Goal: Navigation & Orientation: Find specific page/section

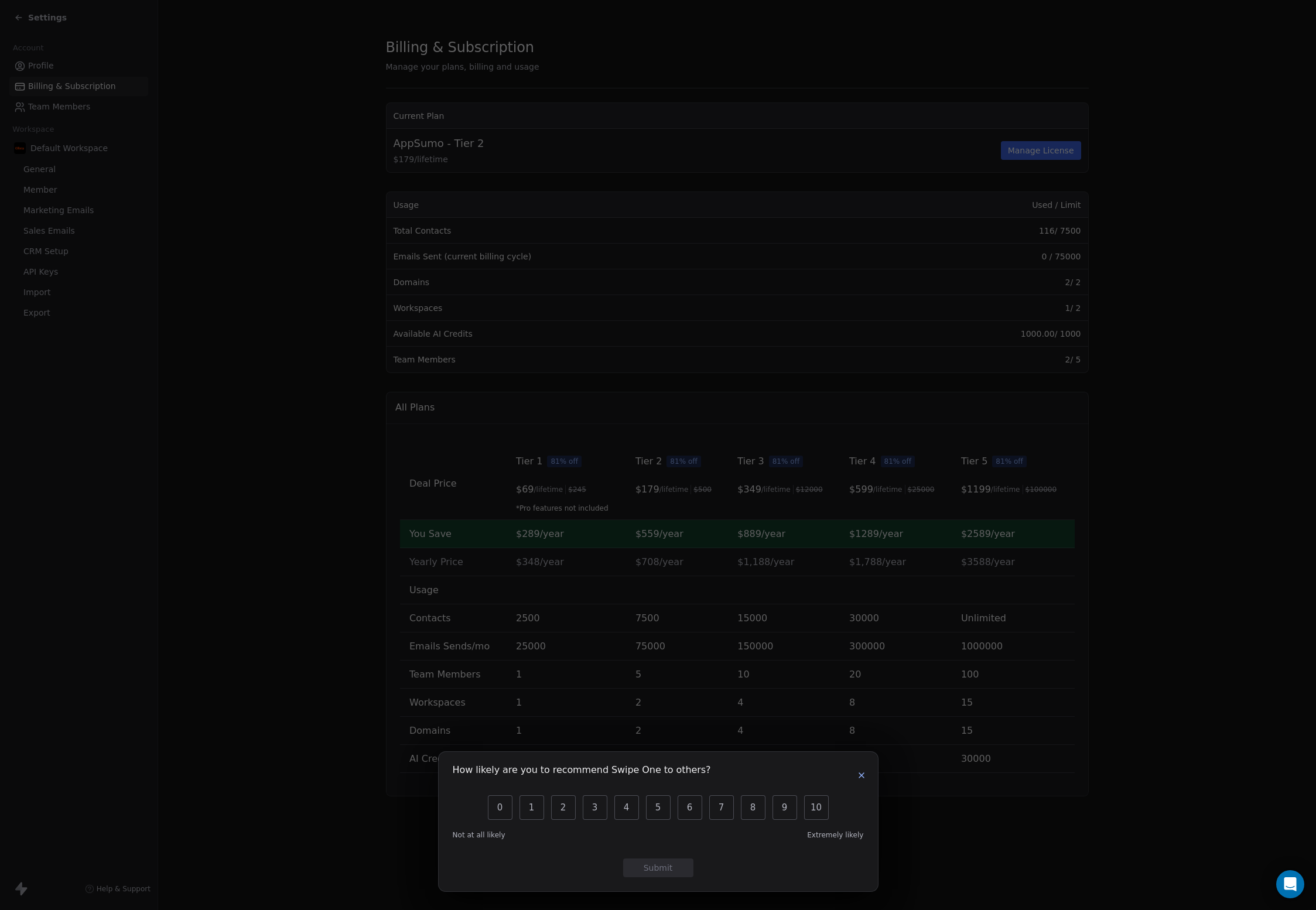
click at [858, 774] on icon "button" at bounding box center [862, 775] width 10 height 10
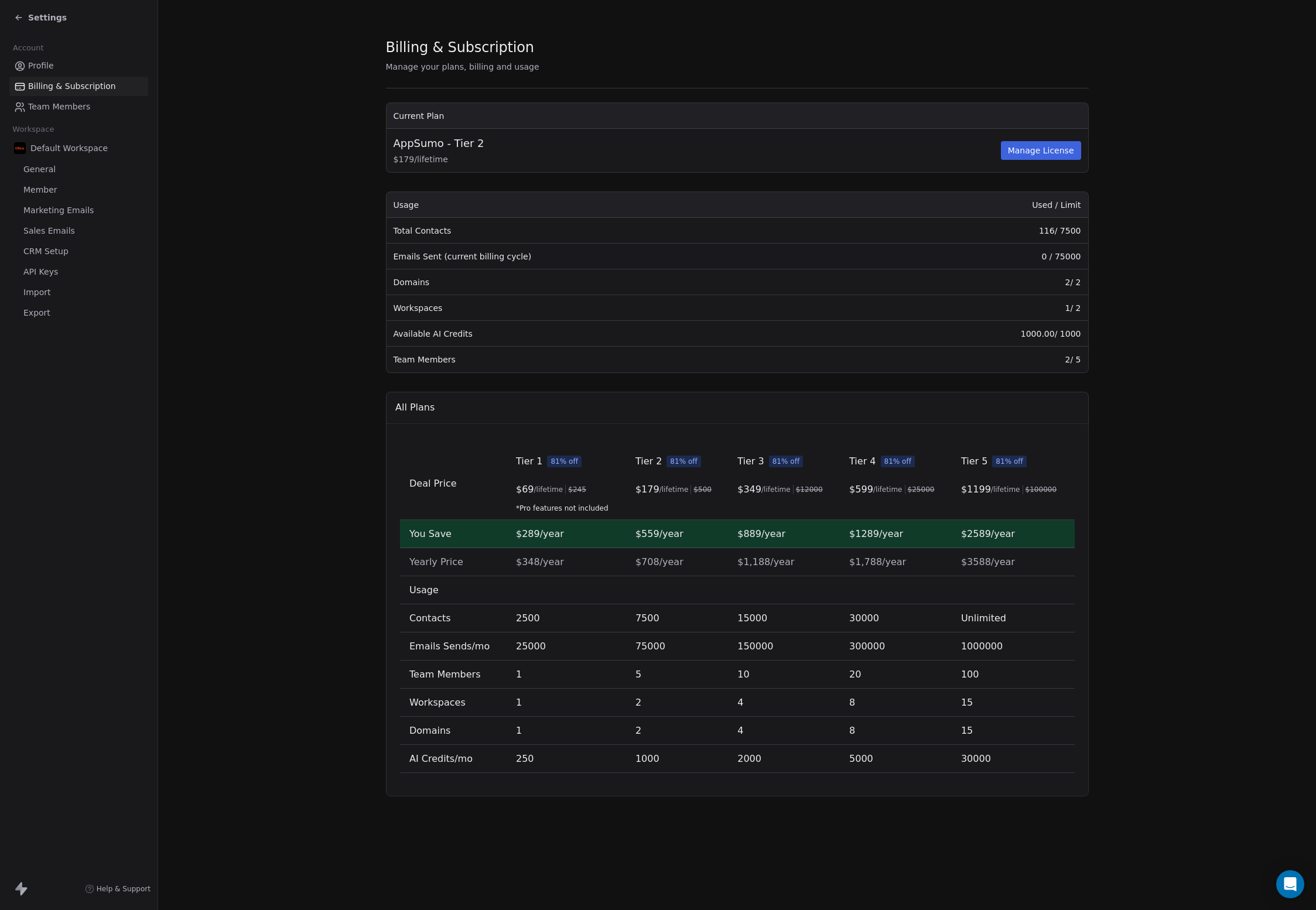
click at [286, 504] on section "Billing & Subscription Manage your plans, billing and usage Current Plan AppSum…" at bounding box center [737, 417] width 1157 height 834
click at [1030, 155] on button "Manage License" at bounding box center [1040, 150] width 80 height 19
drag, startPoint x: 332, startPoint y: 207, endPoint x: 165, endPoint y: 163, distance: 172.7
click at [332, 207] on section "Billing & Subscription Manage your plans, billing and usage Current Plan AppSum…" at bounding box center [737, 417] width 1157 height 834
click at [41, 167] on span "General" at bounding box center [40, 169] width 33 height 12
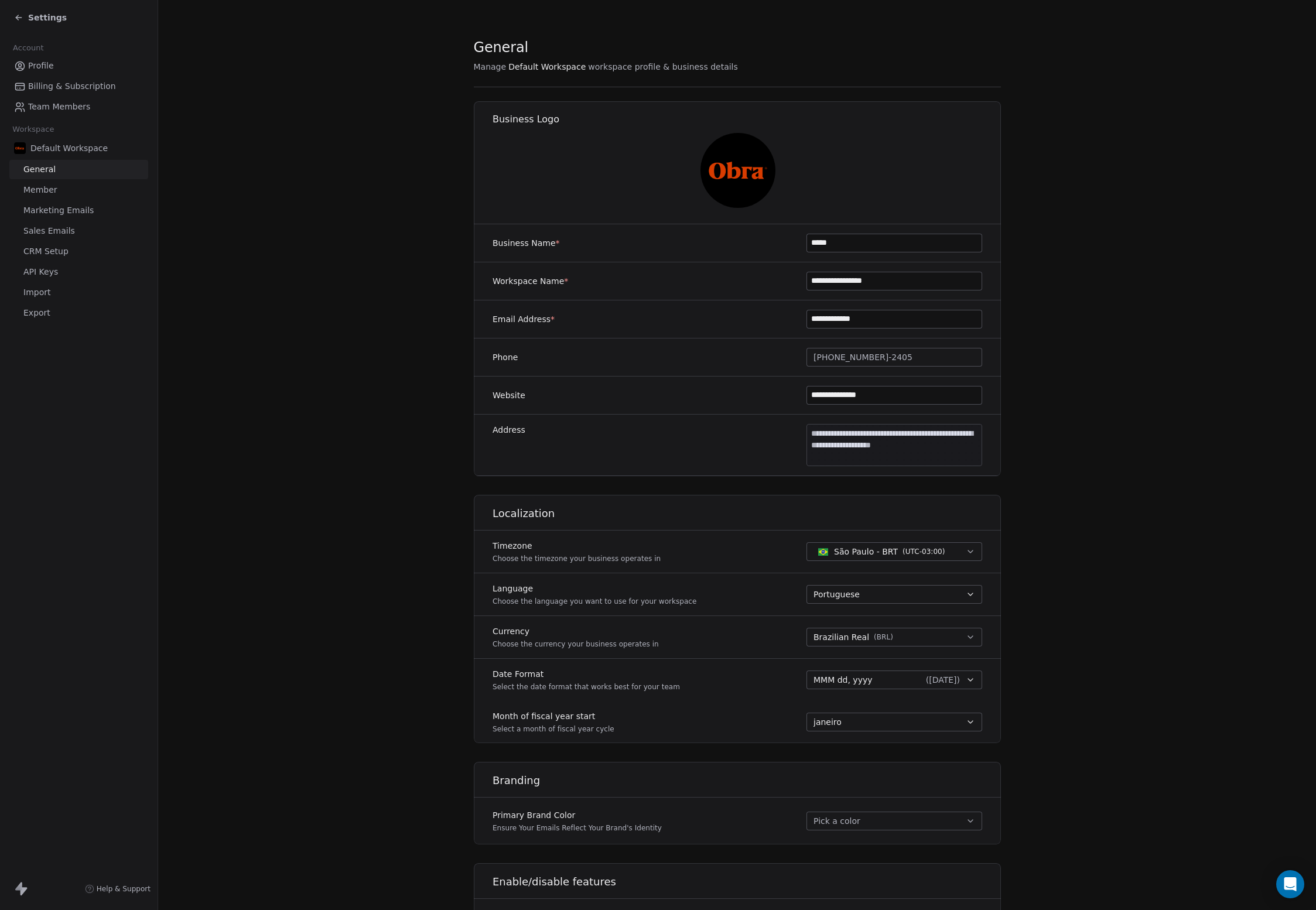
click at [198, 338] on section "**********" at bounding box center [737, 548] width 1157 height 1096
click at [35, 18] on span "Settings" at bounding box center [48, 17] width 39 height 11
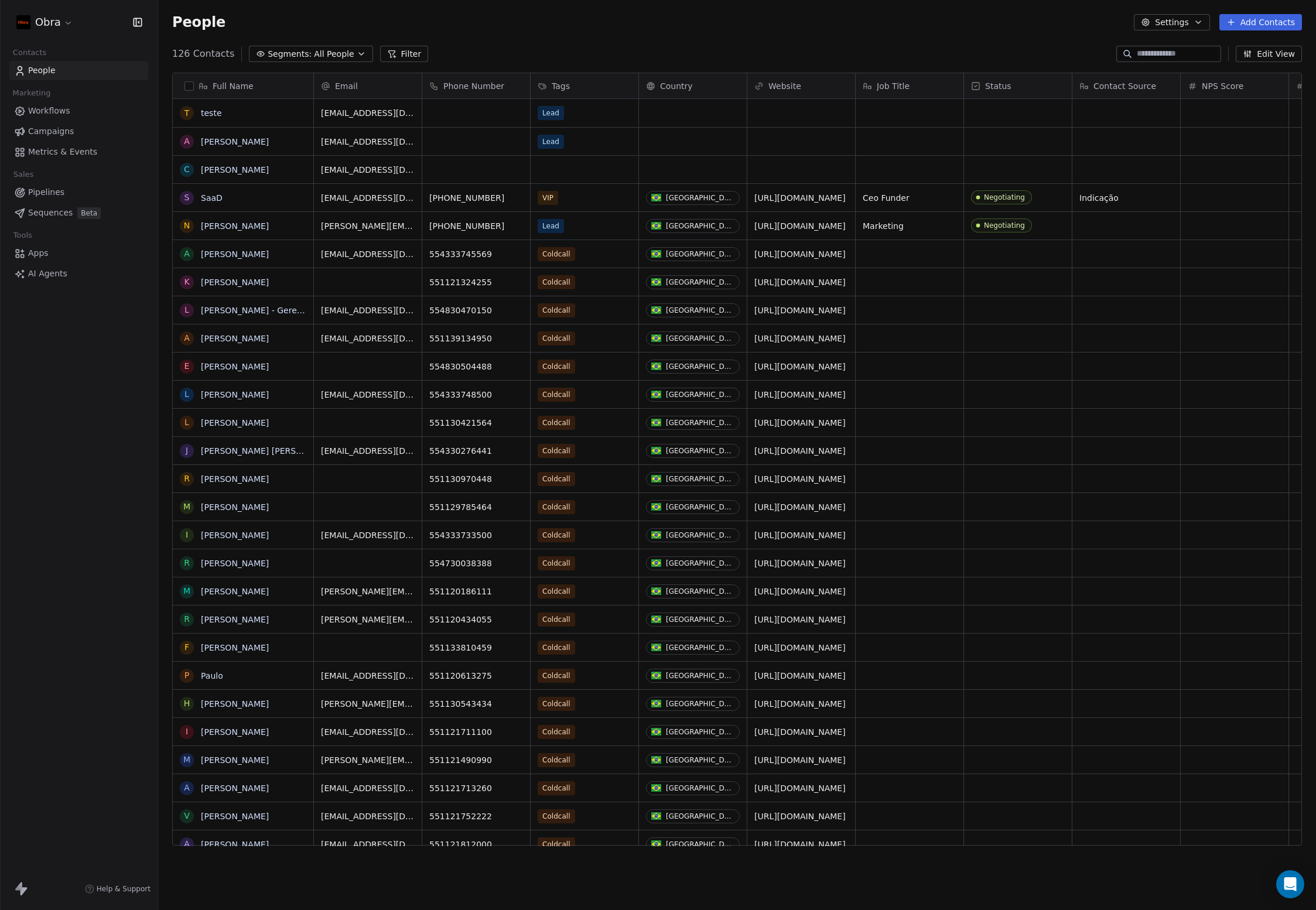
scroll to position [791, 1149]
click at [1002, 202] on span "Negotiating" at bounding box center [1001, 197] width 61 height 14
click at [1005, 200] on div "Negotiating" at bounding box center [1005, 197] width 41 height 8
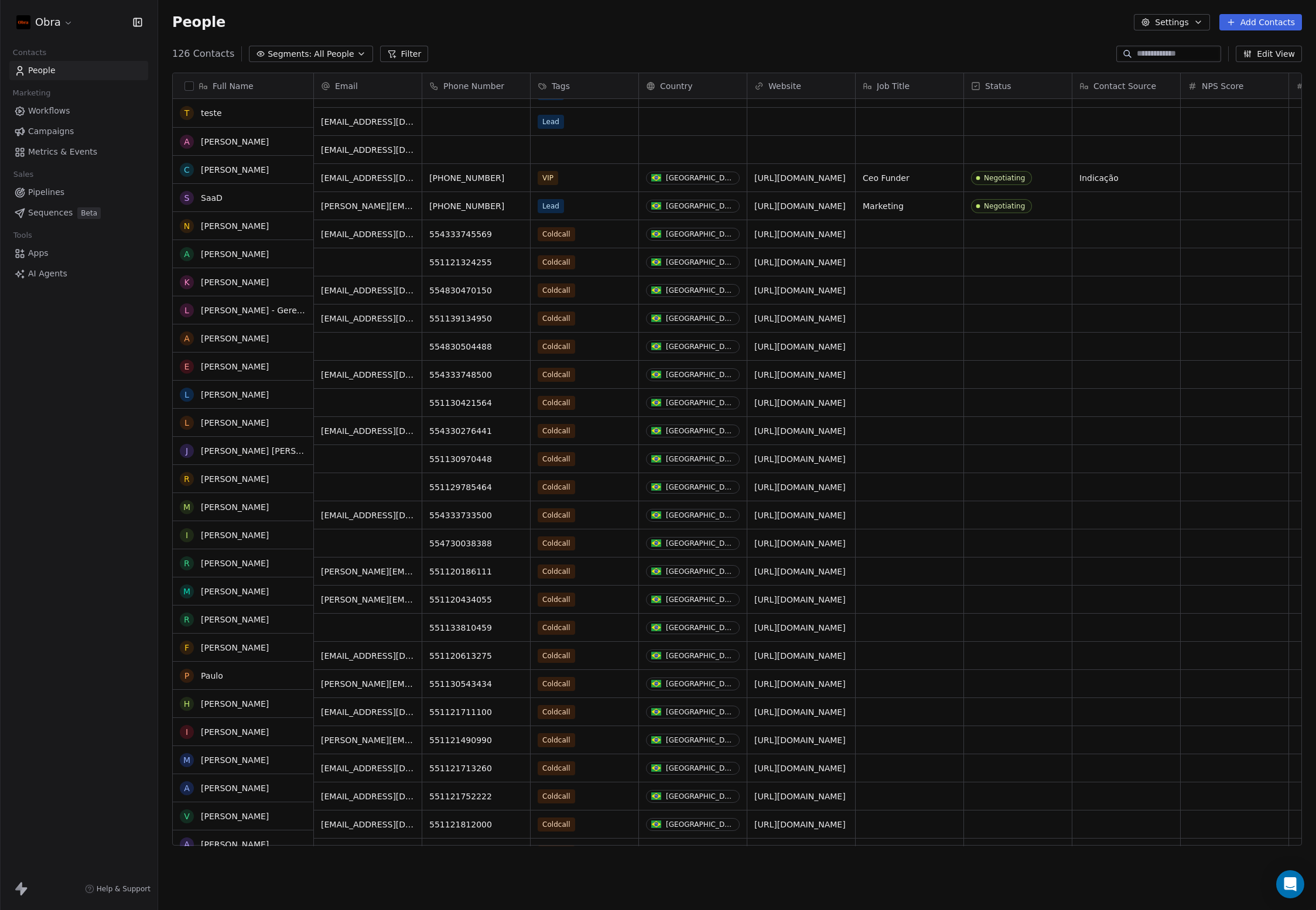
scroll to position [20, 0]
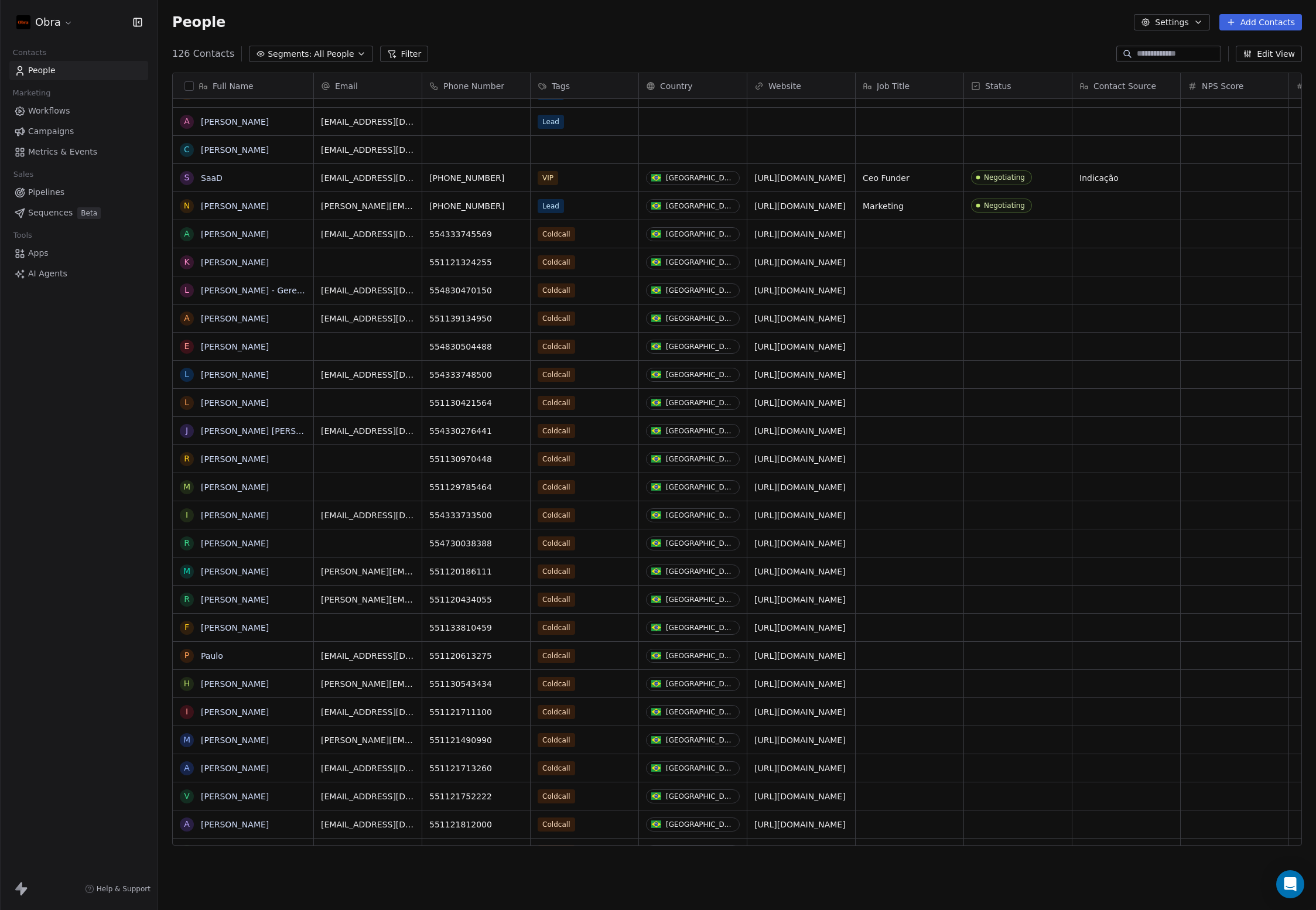
click at [54, 195] on span "Pipelines" at bounding box center [46, 192] width 37 height 12
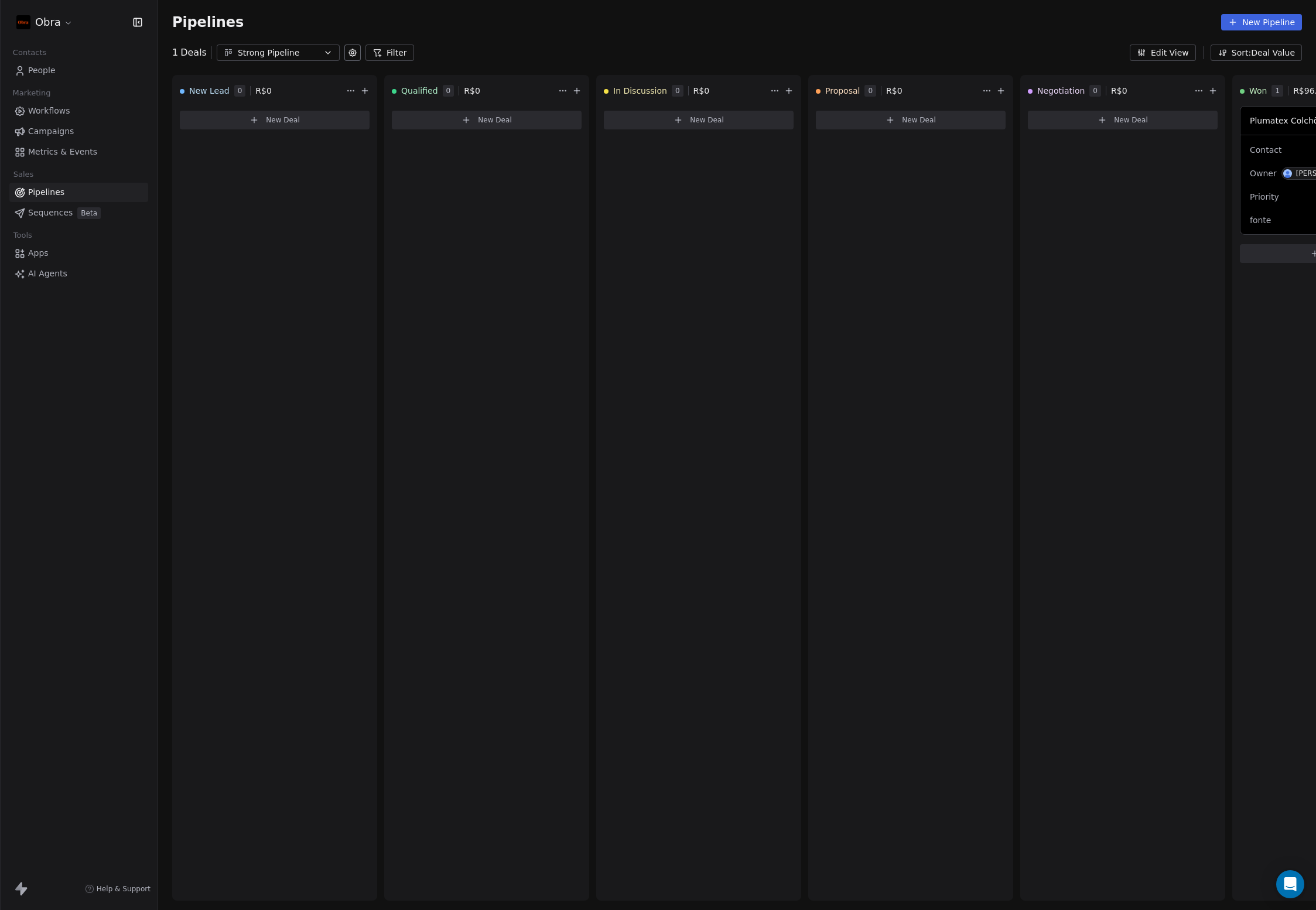
click at [319, 58] on button "Strong Pipeline" at bounding box center [278, 53] width 123 height 16
click at [289, 123] on div "Fast | Pipeline" at bounding box center [284, 120] width 119 height 12
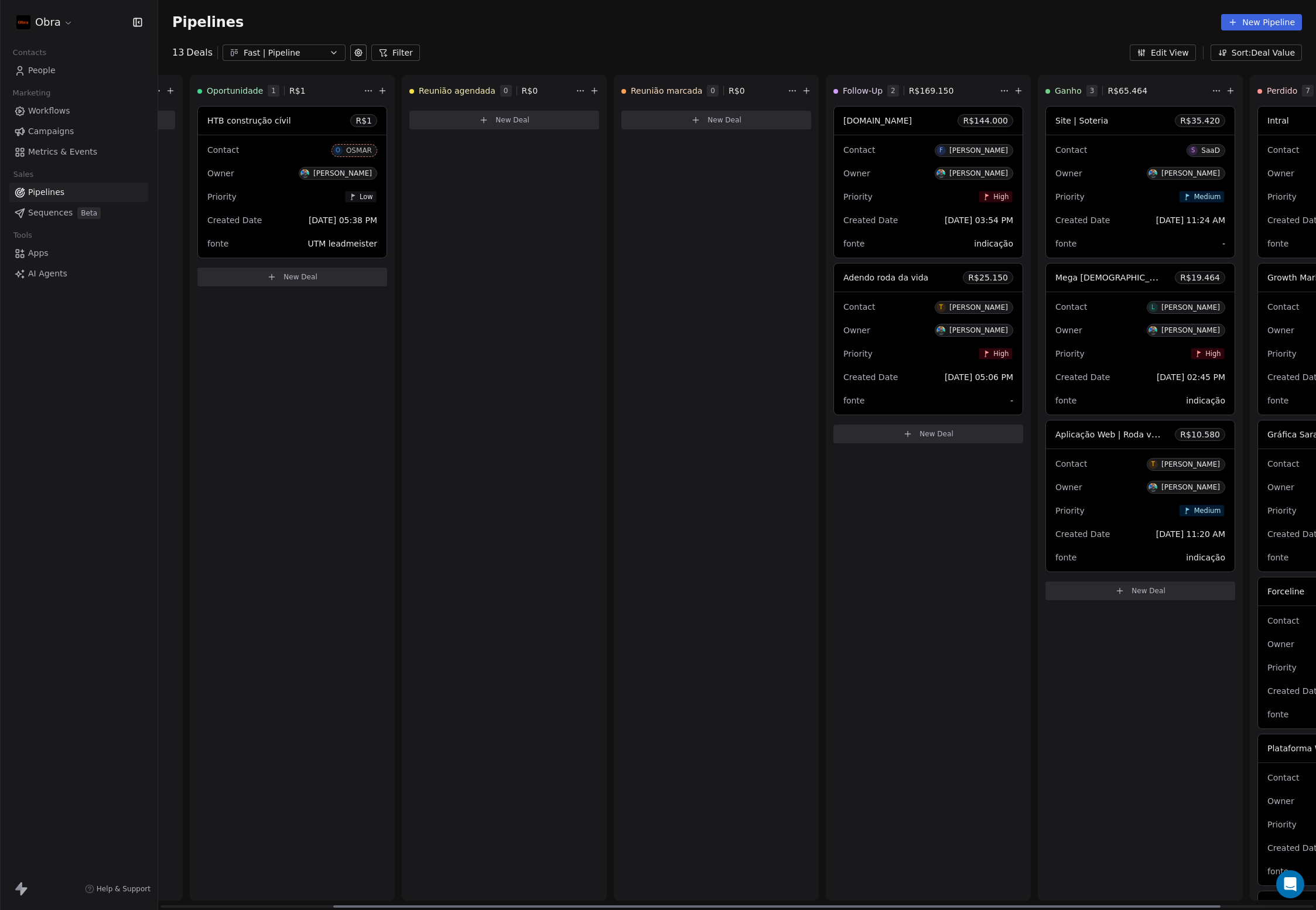
scroll to position [0, 254]
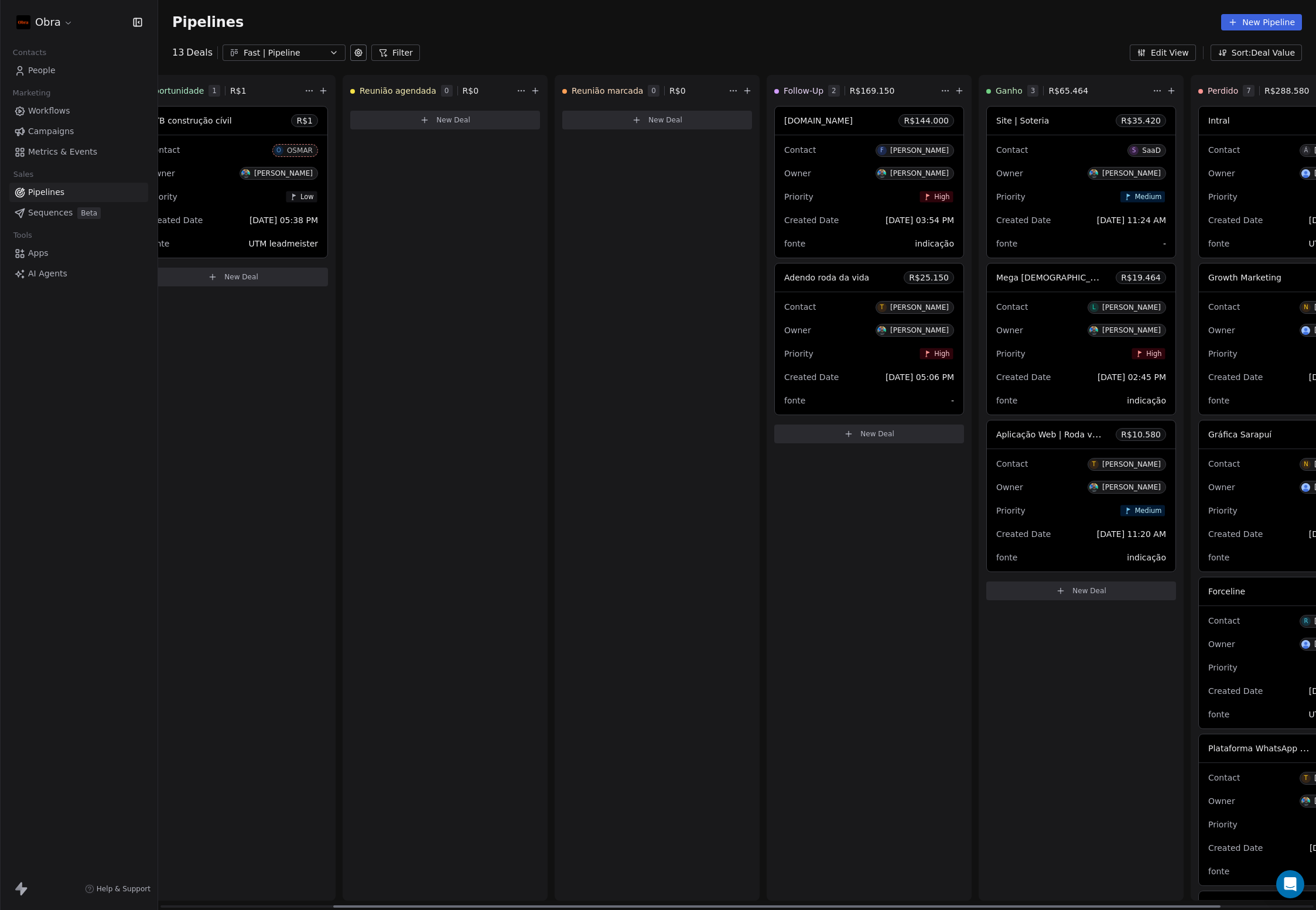
drag, startPoint x: 912, startPoint y: 905, endPoint x: 1106, endPoint y: 908, distance: 194.0
click at [1106, 908] on div at bounding box center [777, 906] width 888 height 2
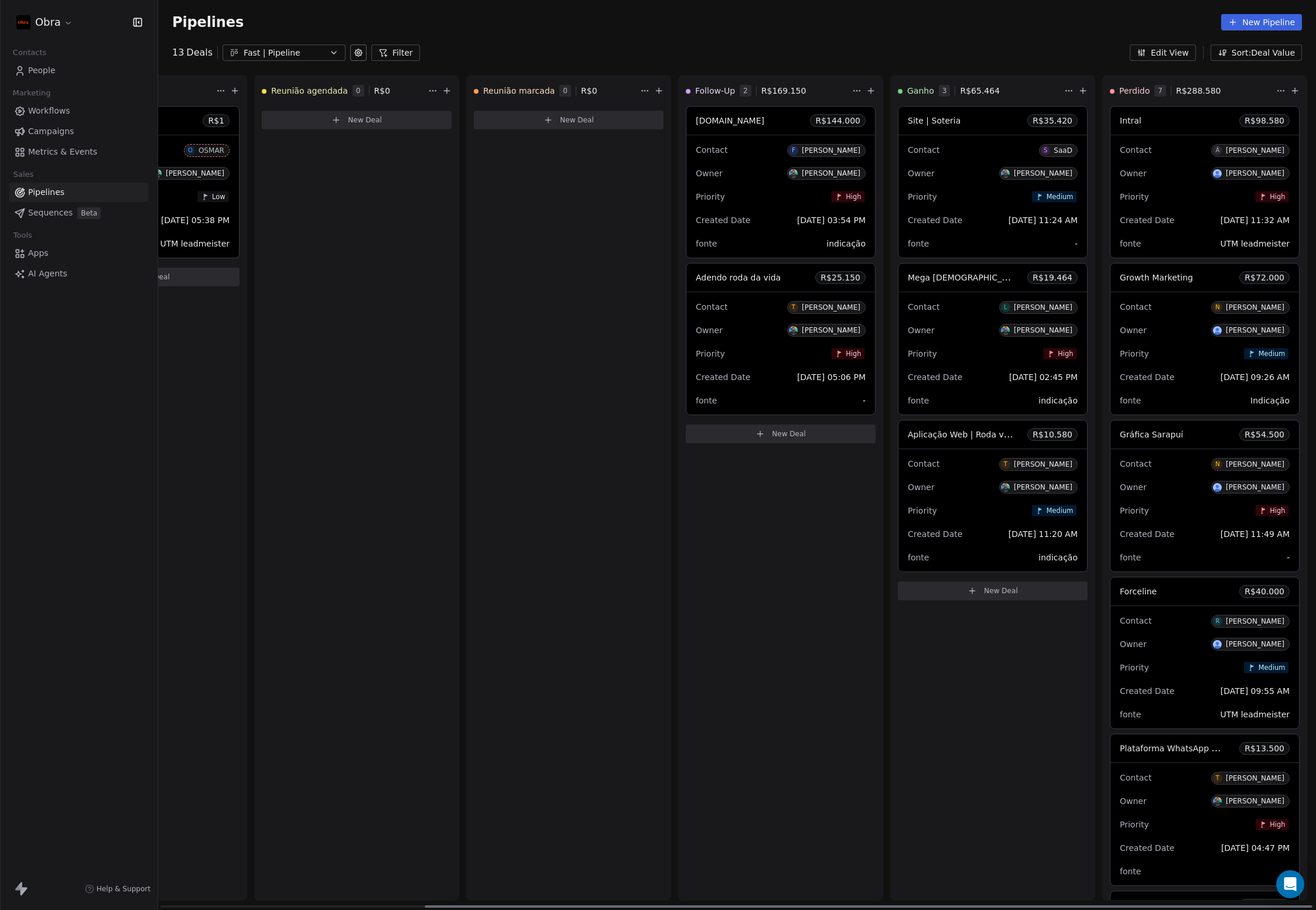
scroll to position [0, 347]
drag, startPoint x: 1106, startPoint y: 908, endPoint x: 1201, endPoint y: 906, distance: 95.0
click at [1201, 906] on div at bounding box center [871, 906] width 888 height 2
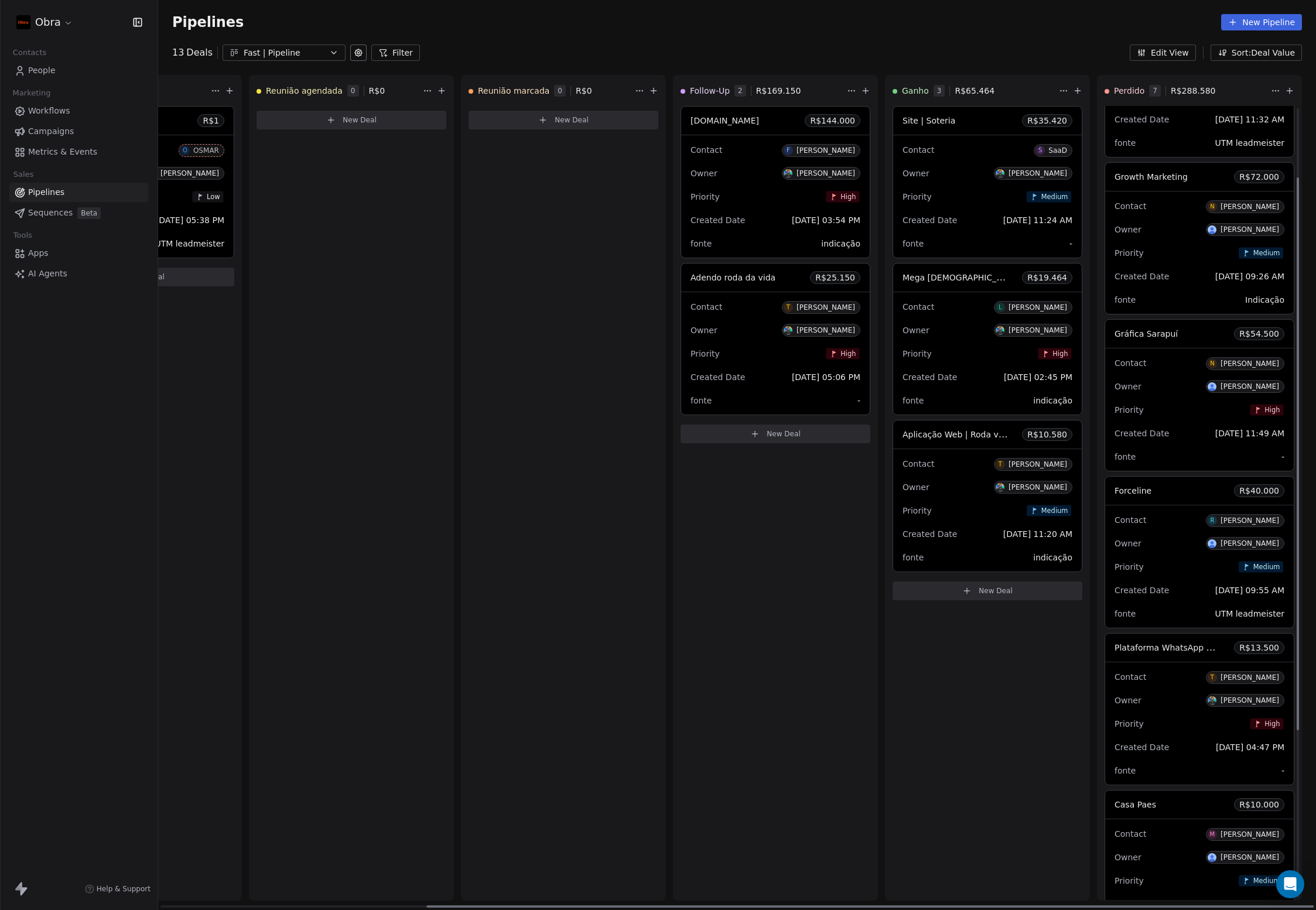
scroll to position [0, 0]
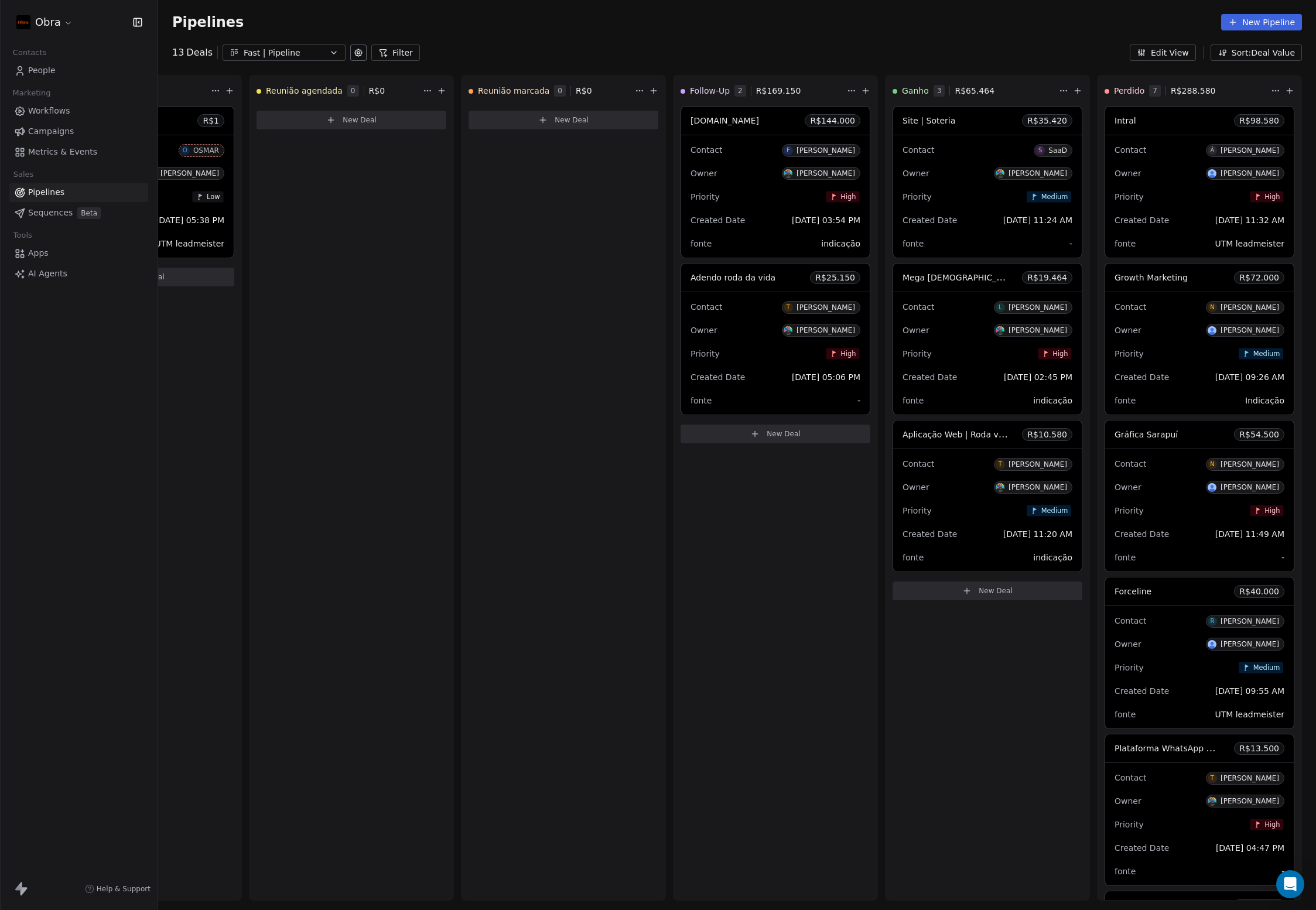
click at [294, 54] on div "Fast | Pipeline" at bounding box center [284, 53] width 80 height 12
click at [263, 96] on span "Strong Pipeline" at bounding box center [262, 101] width 62 height 12
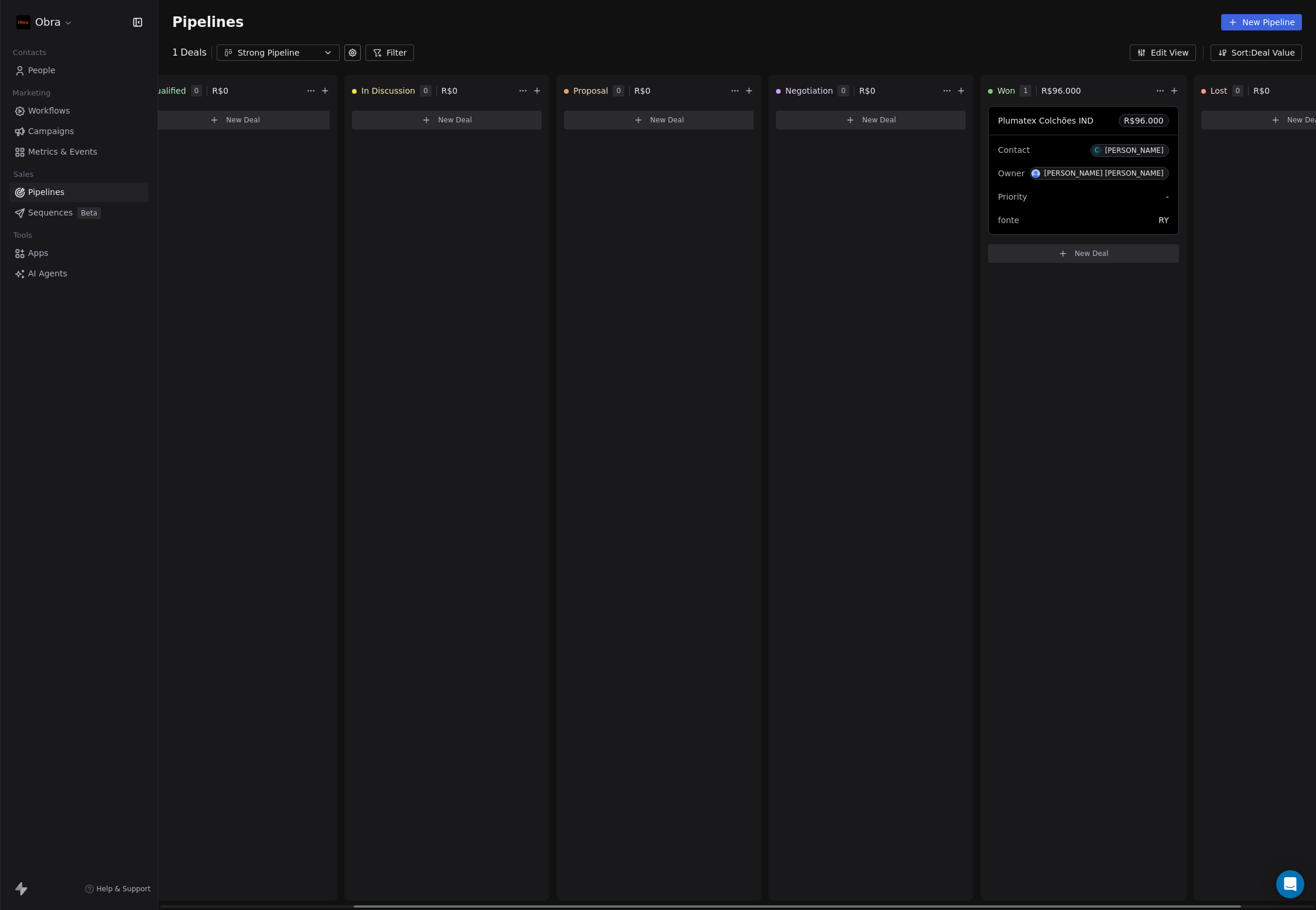
scroll to position [0, 347]
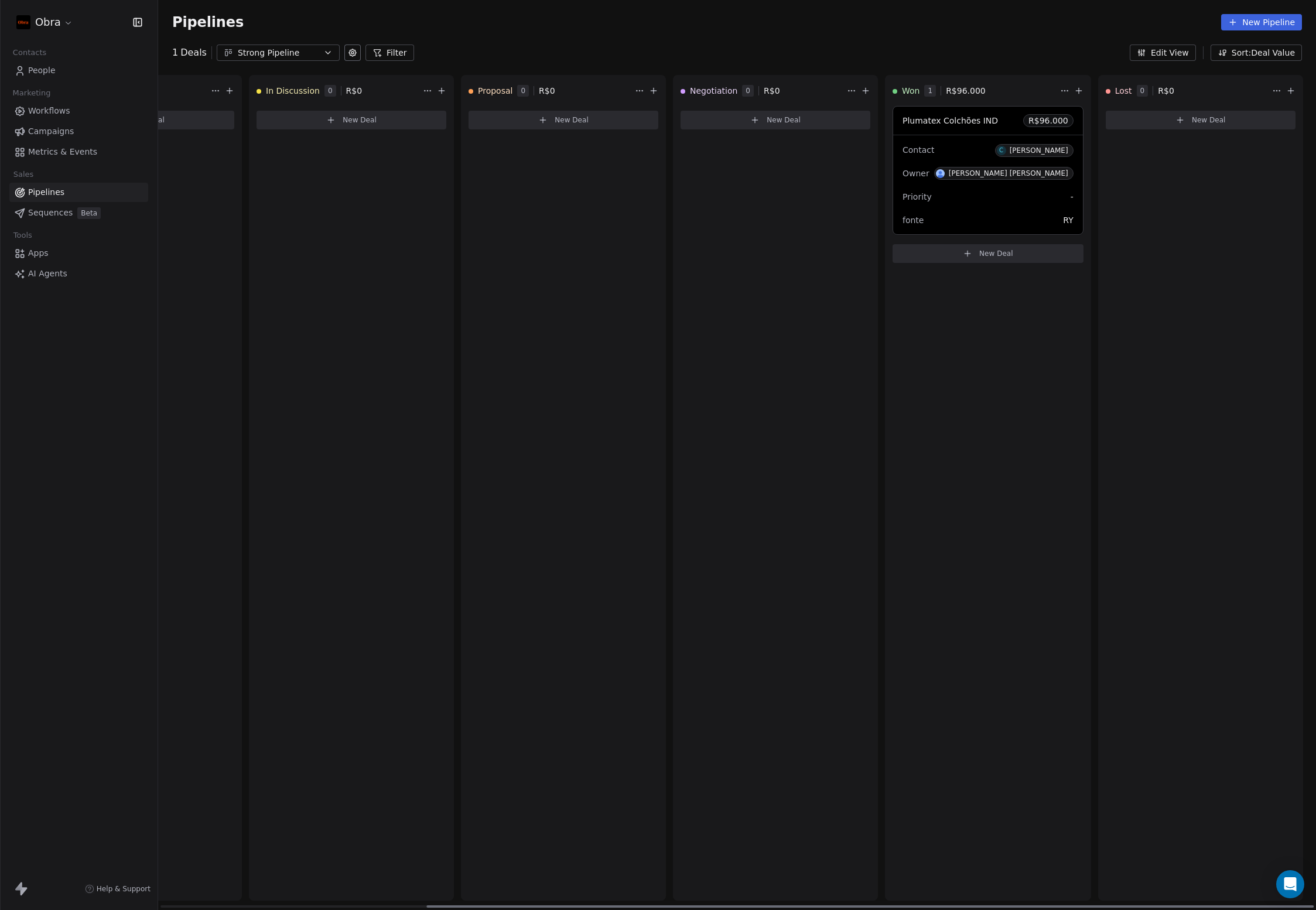
drag, startPoint x: 925, startPoint y: 904, endPoint x: 1223, endPoint y: 894, distance: 298.2
click at [1223, 905] on div at bounding box center [871, 906] width 888 height 2
click at [850, 526] on div "Negotiation 0 New Deal" at bounding box center [775, 488] width 205 height 826
click at [973, 87] on span "R$ 96.000" at bounding box center [966, 90] width 40 height 11
click at [1026, 431] on div "Won 1 R$ 96.000 Plumatex Colchões IND R$ 96.000 Contact C [PERSON_NAME] Owner […" at bounding box center [988, 488] width 206 height 826
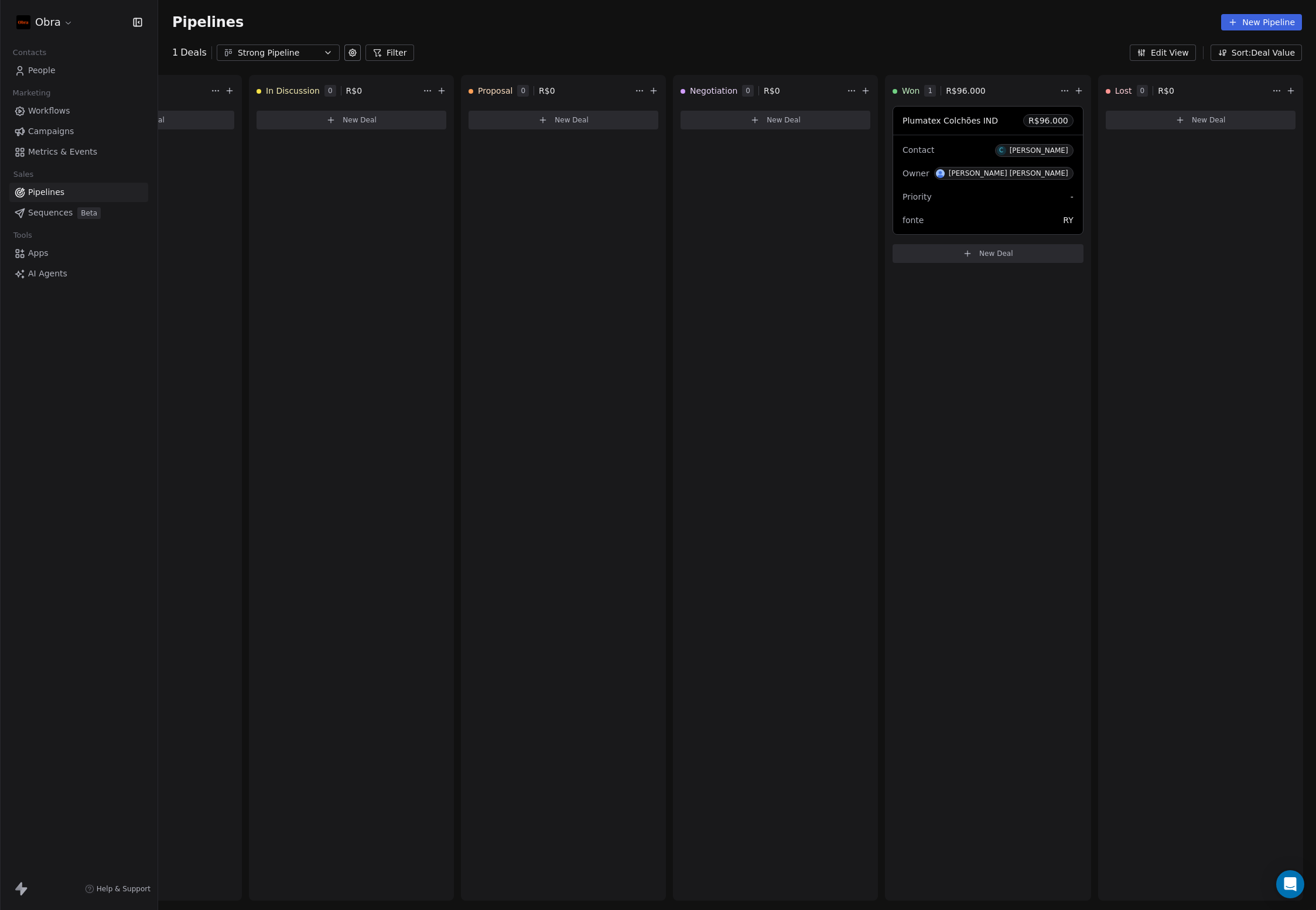
click at [73, 74] on link "People" at bounding box center [79, 71] width 139 height 20
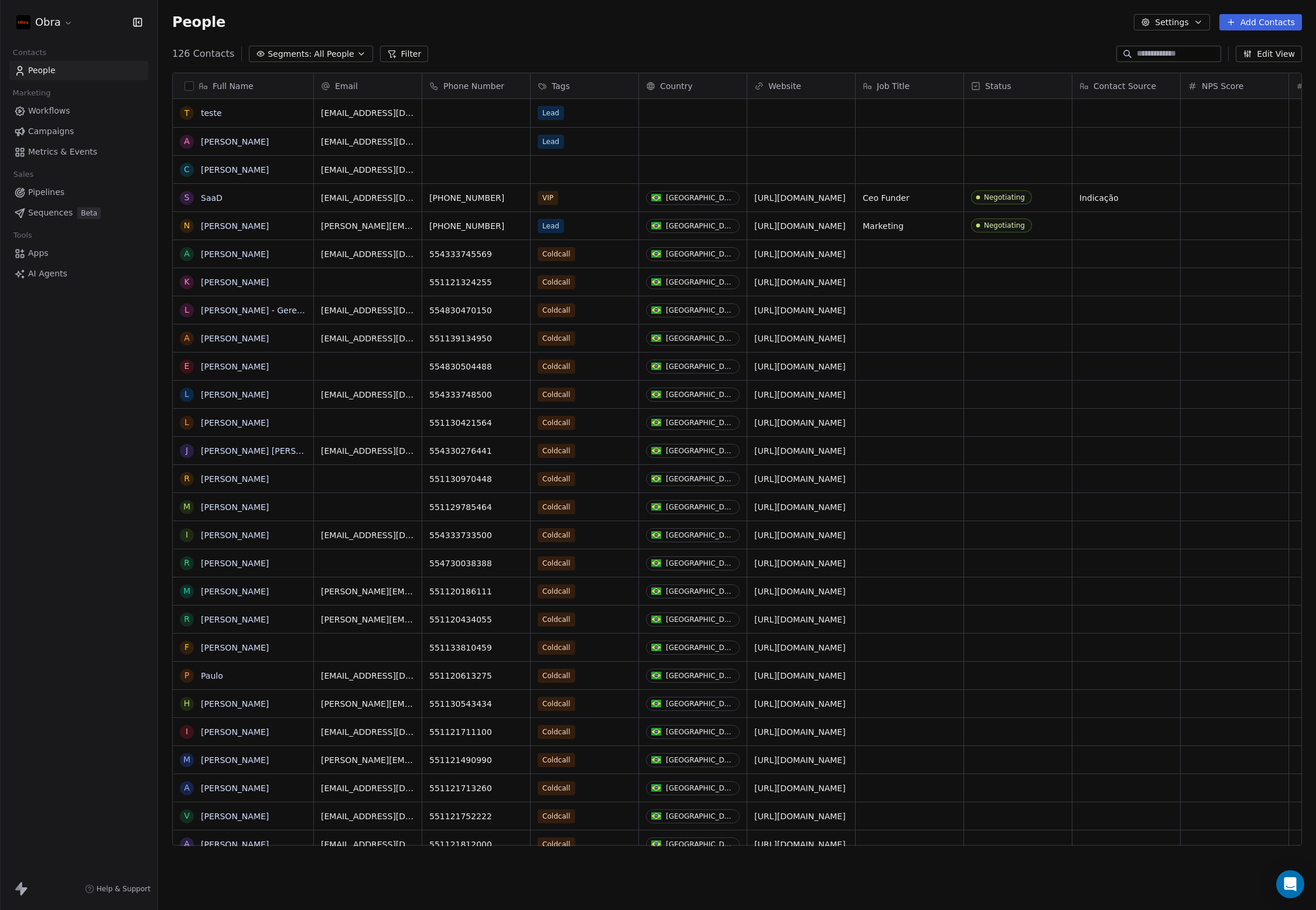
scroll to position [791, 1149]
